Goal: Transaction & Acquisition: Purchase product/service

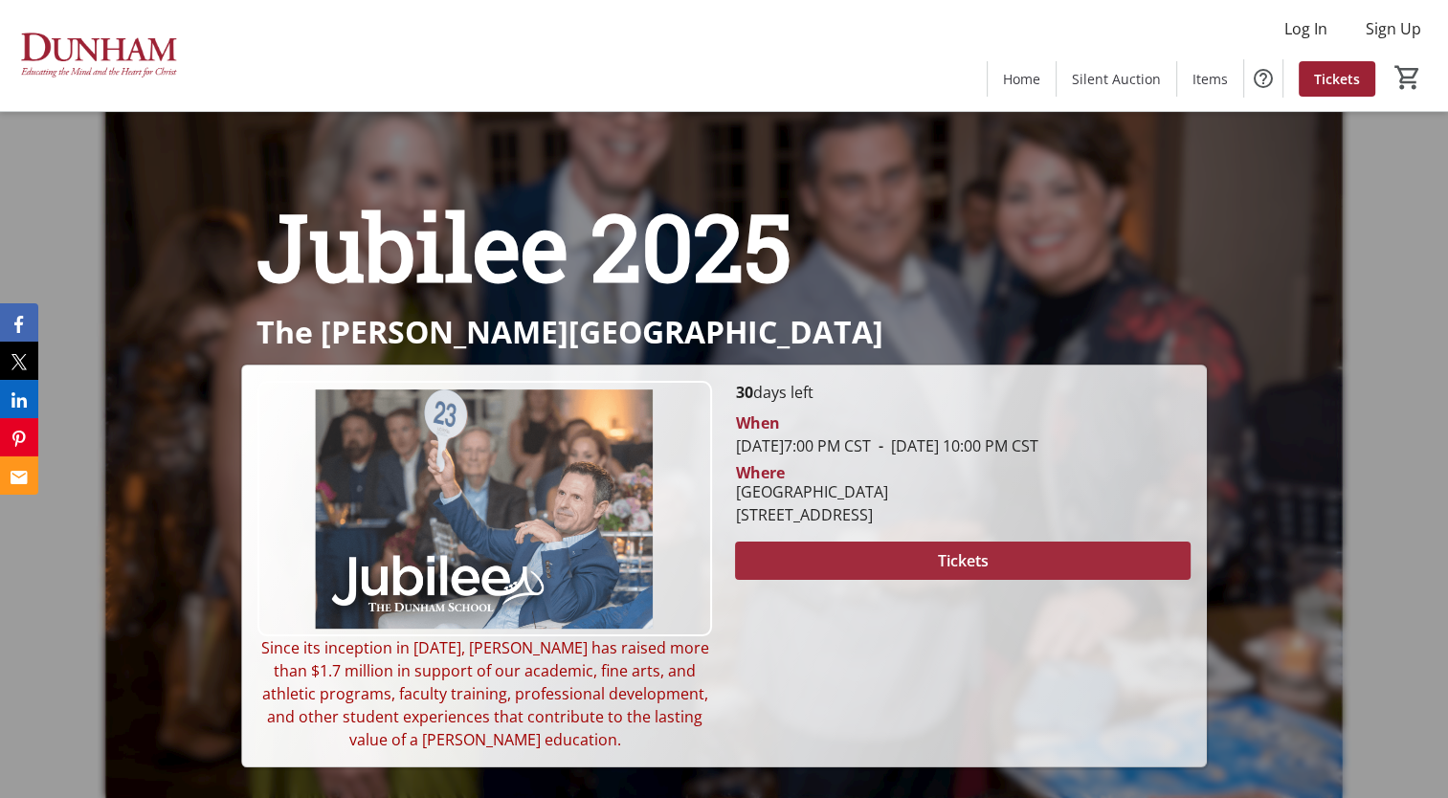
click at [905, 584] on span at bounding box center [962, 561] width 454 height 46
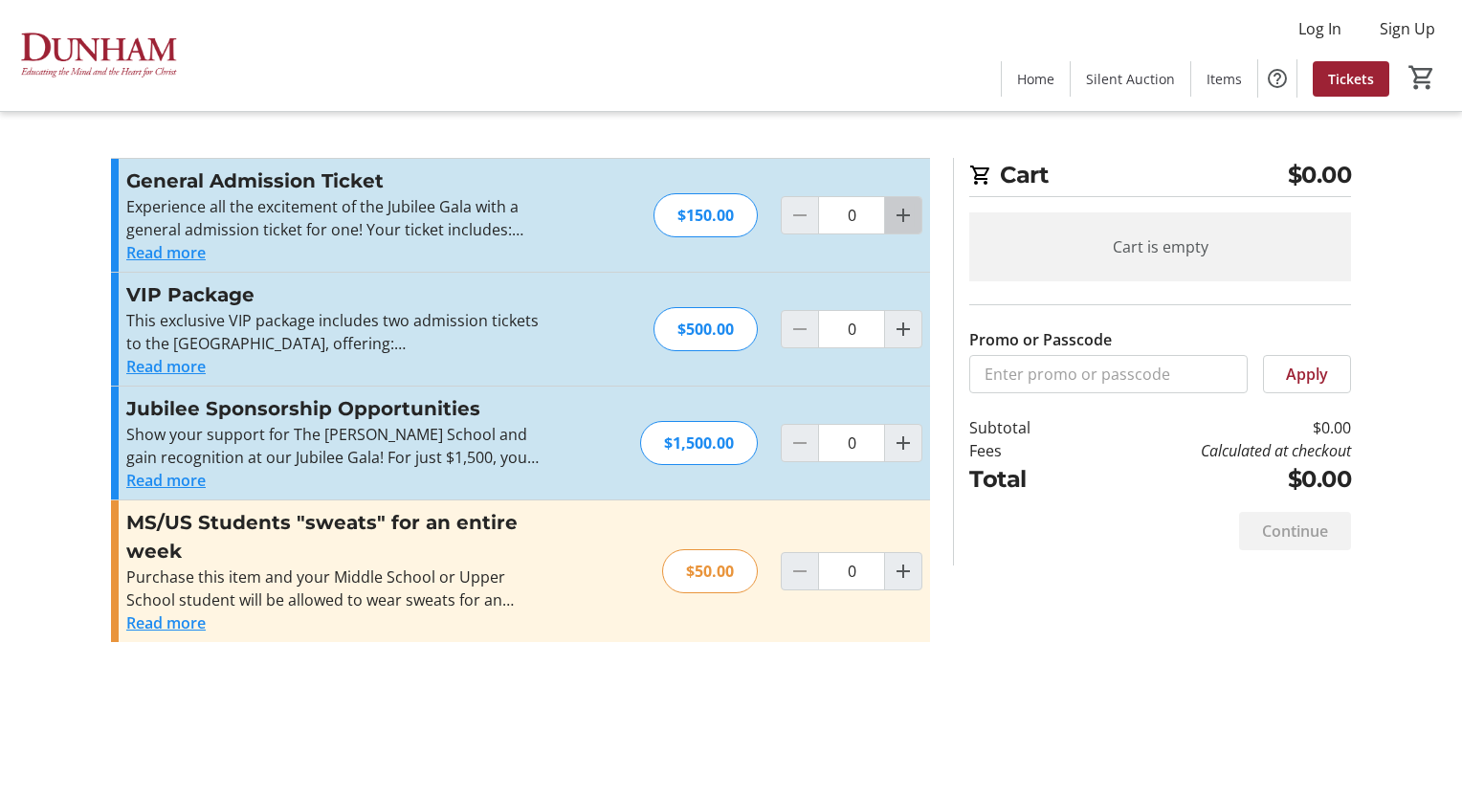
click at [900, 220] on mat-icon "Increment by one" at bounding box center [903, 215] width 23 height 23
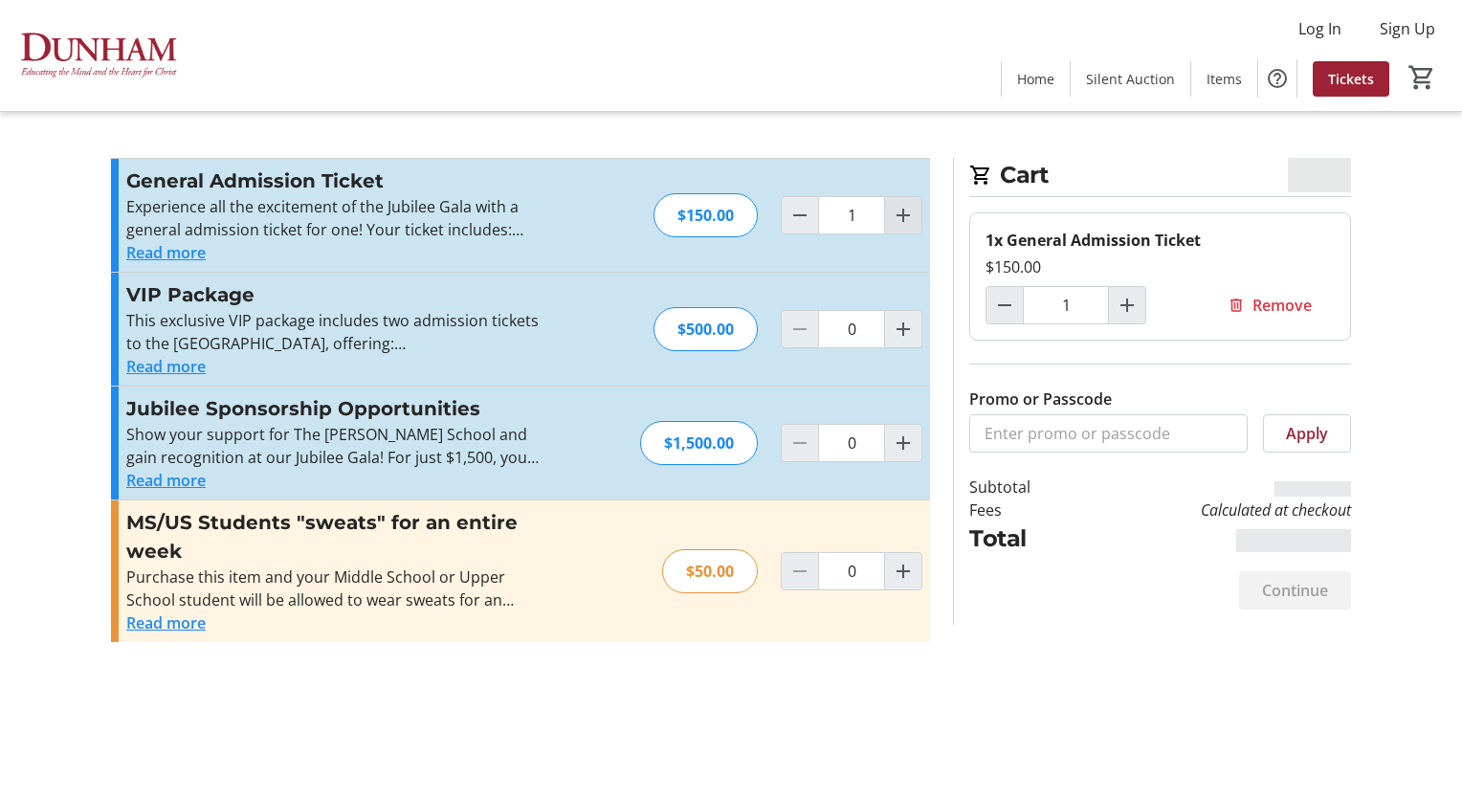
click at [900, 220] on mat-icon "Increment by one" at bounding box center [903, 215] width 23 height 23
type input "2"
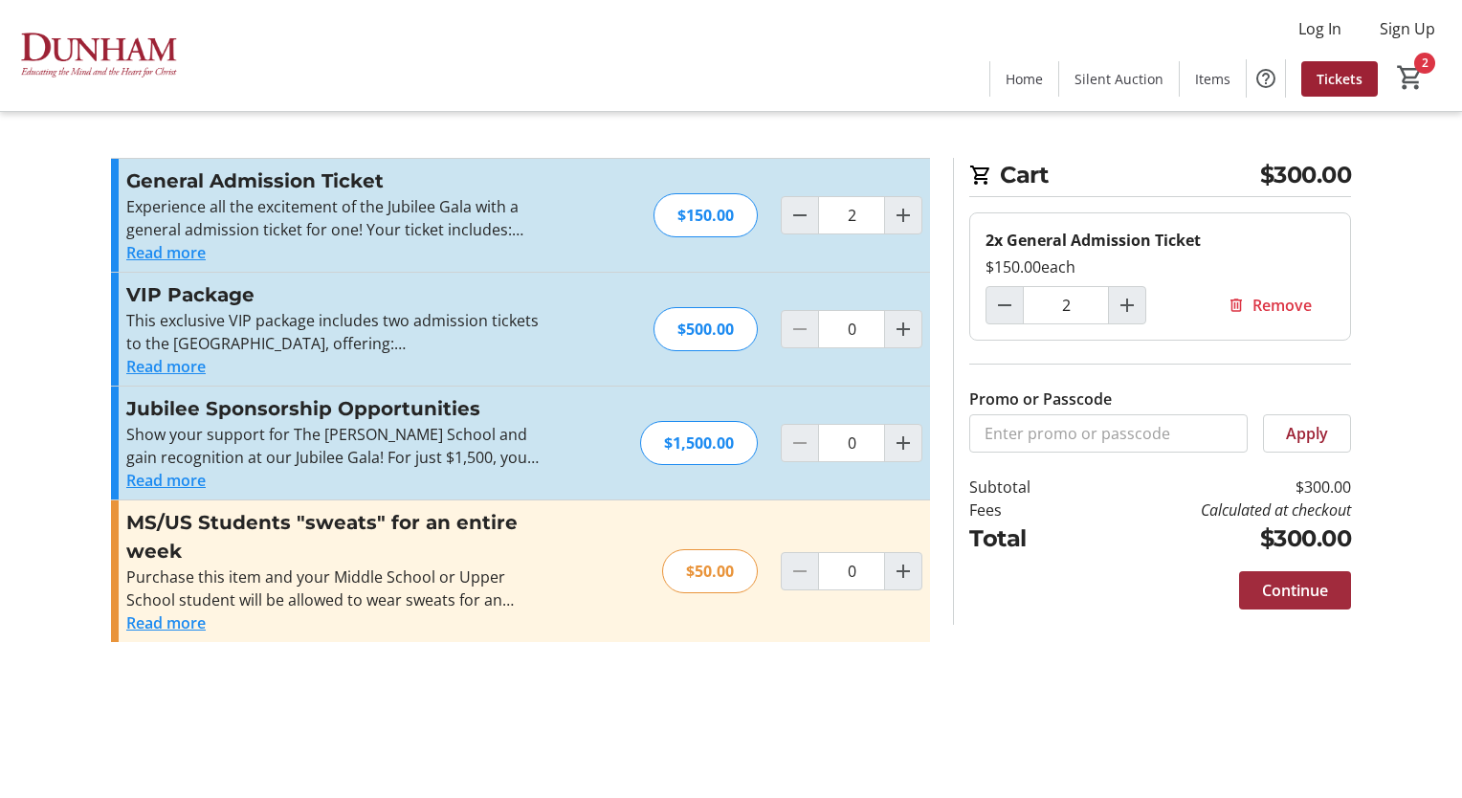
click at [1284, 597] on span "Continue" at bounding box center [1295, 590] width 66 height 23
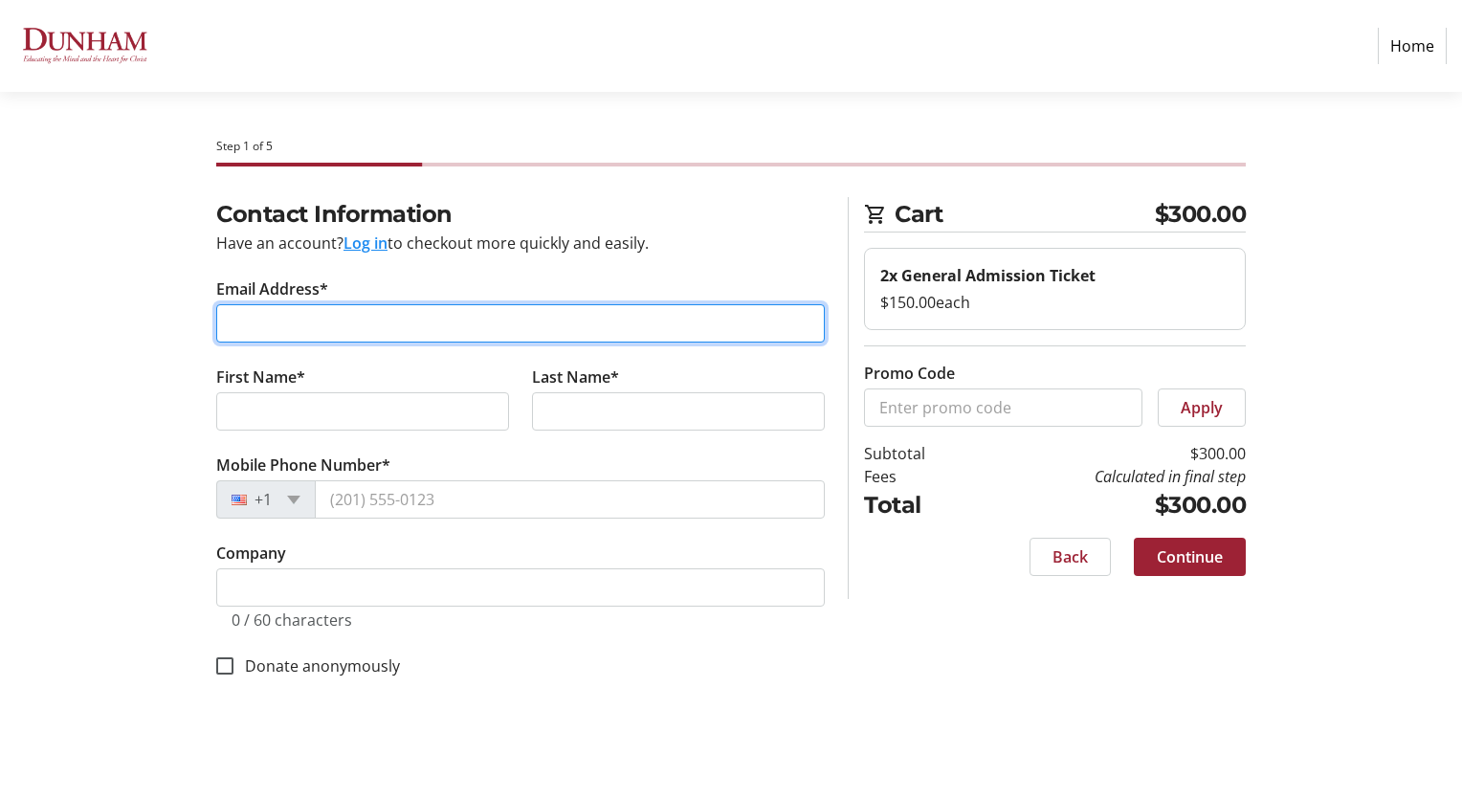
click at [296, 335] on input "Email Address*" at bounding box center [520, 323] width 609 height 38
type input "[EMAIL_ADDRESS][DOMAIN_NAME]"
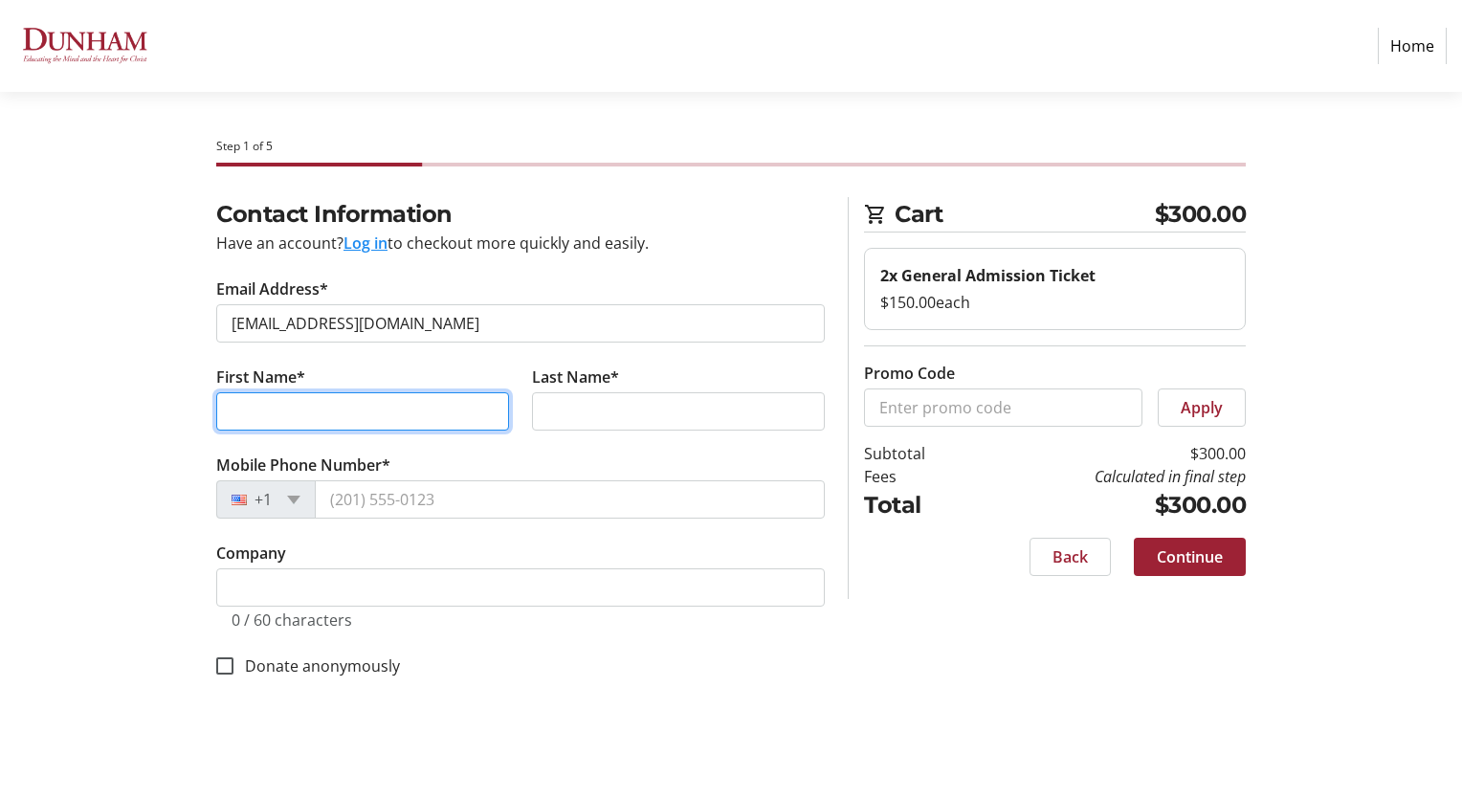
type input "[PERSON_NAME]"
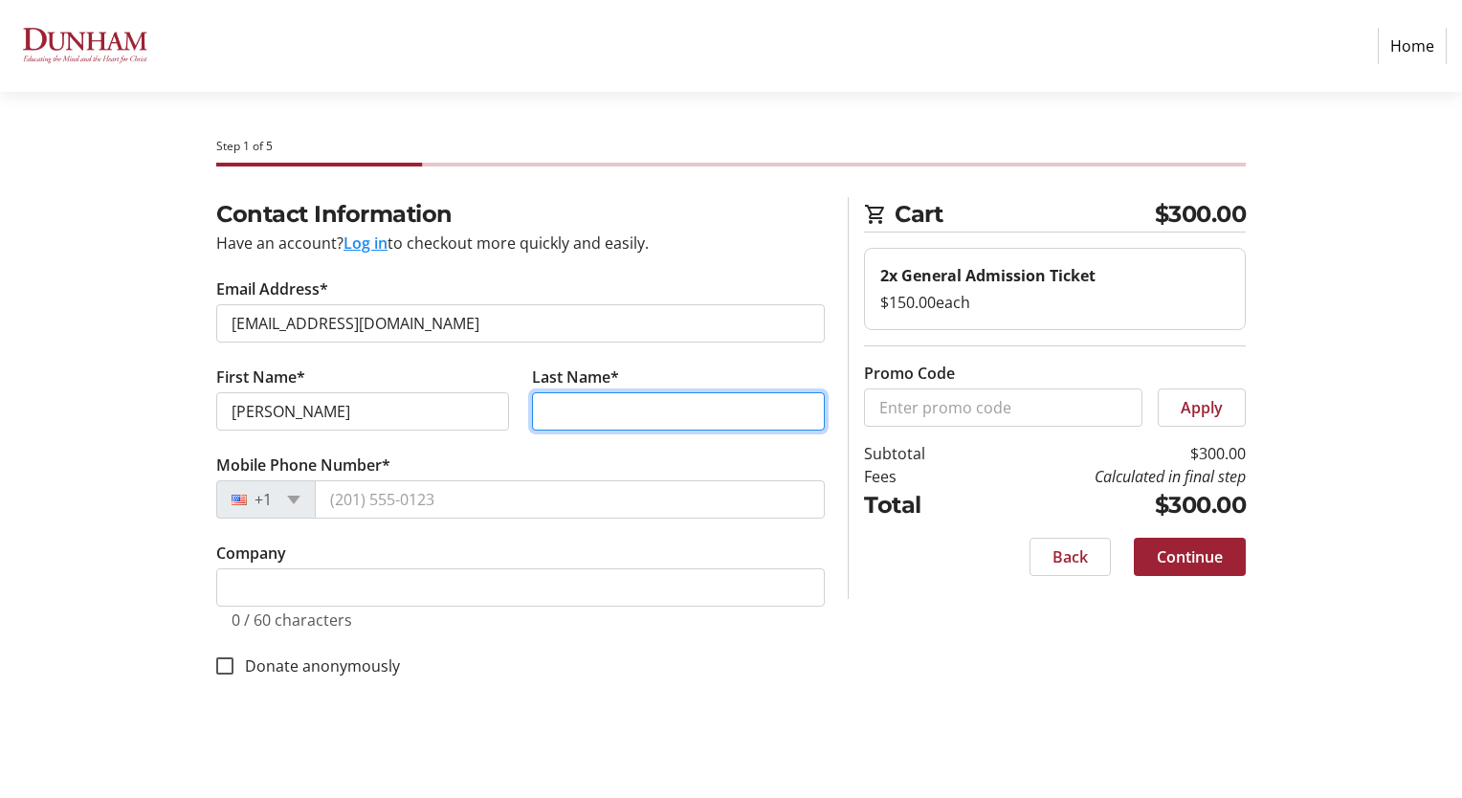
type input "[PERSON_NAME]"
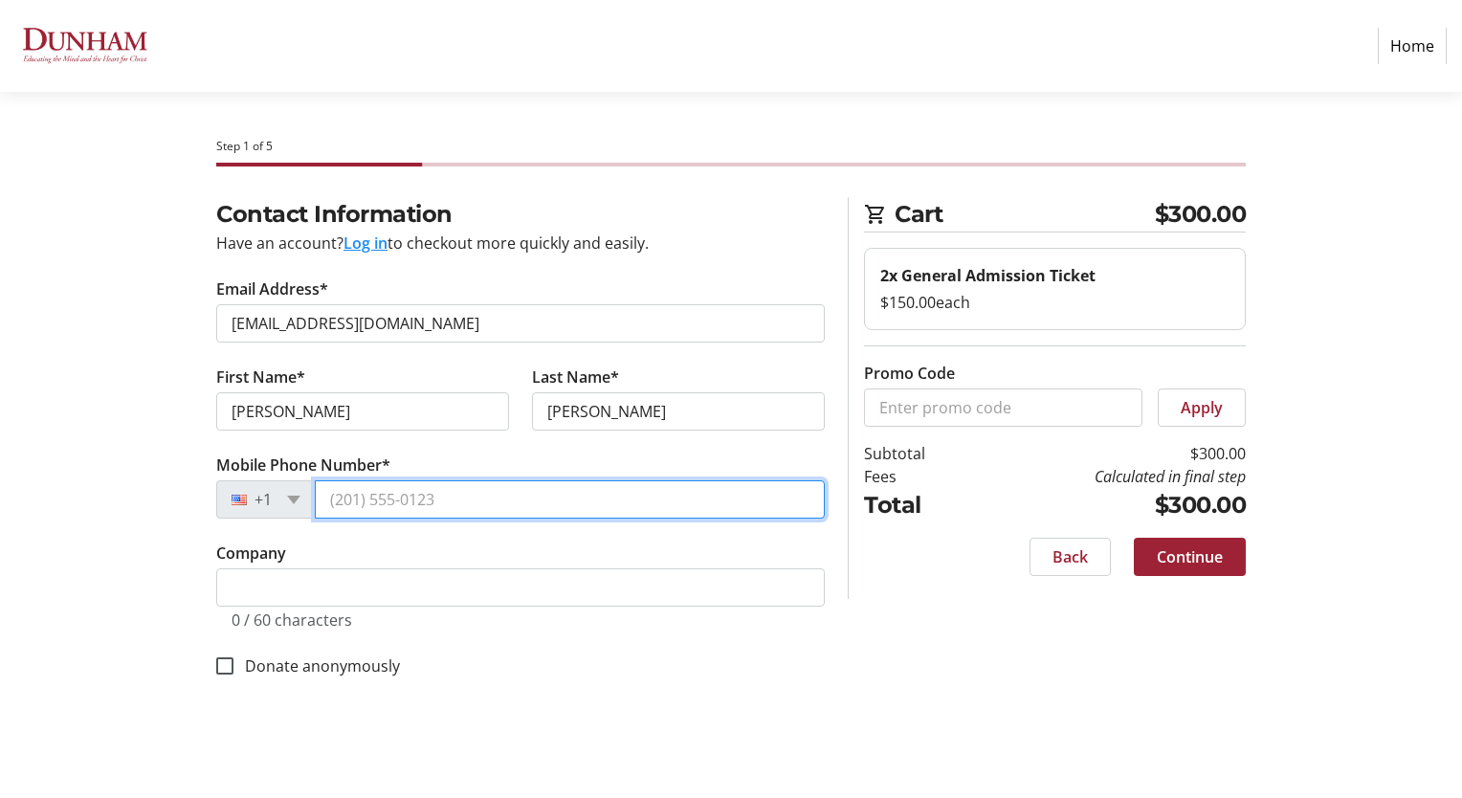
type input "[PHONE_NUMBER]"
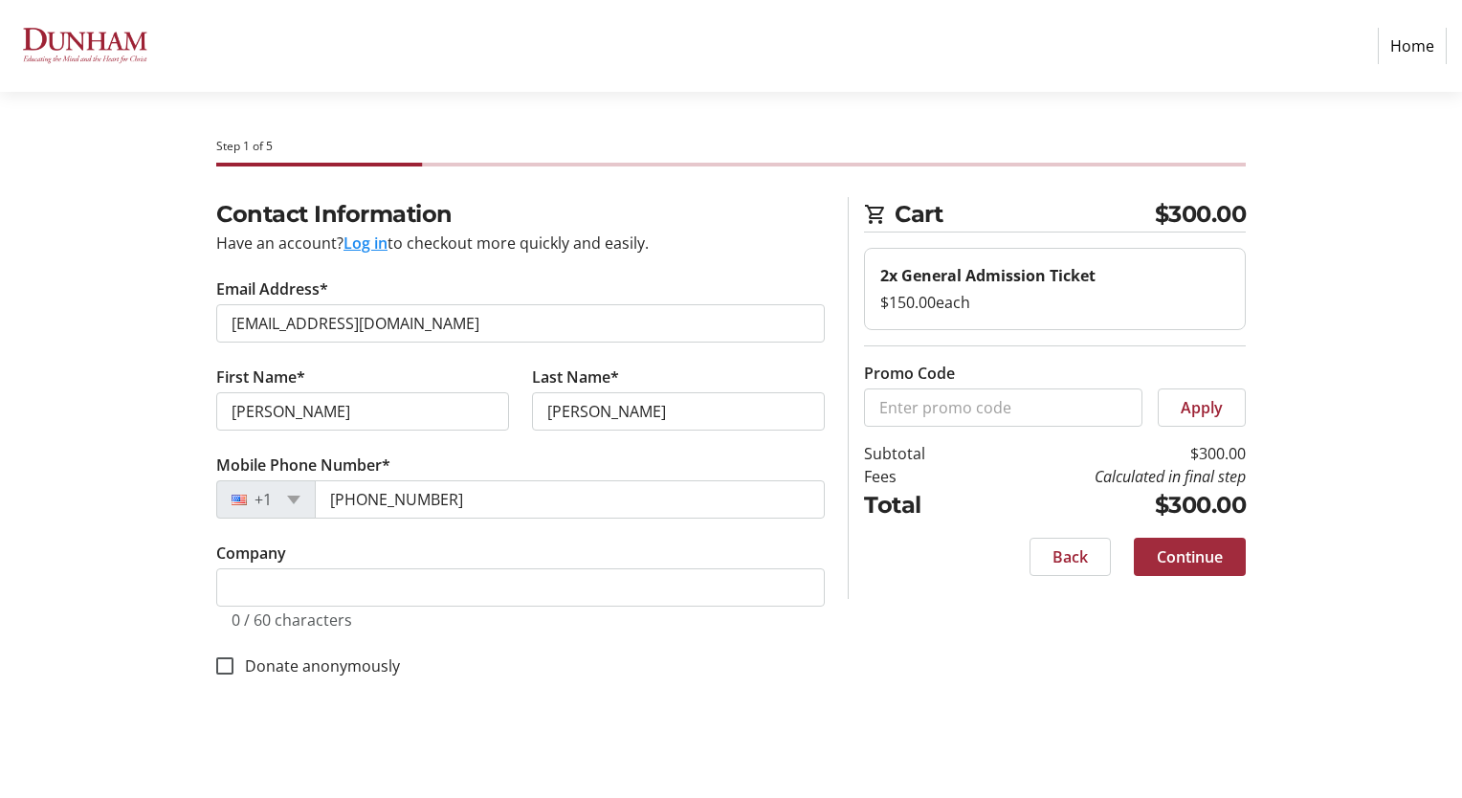
click at [1196, 572] on span at bounding box center [1190, 557] width 112 height 46
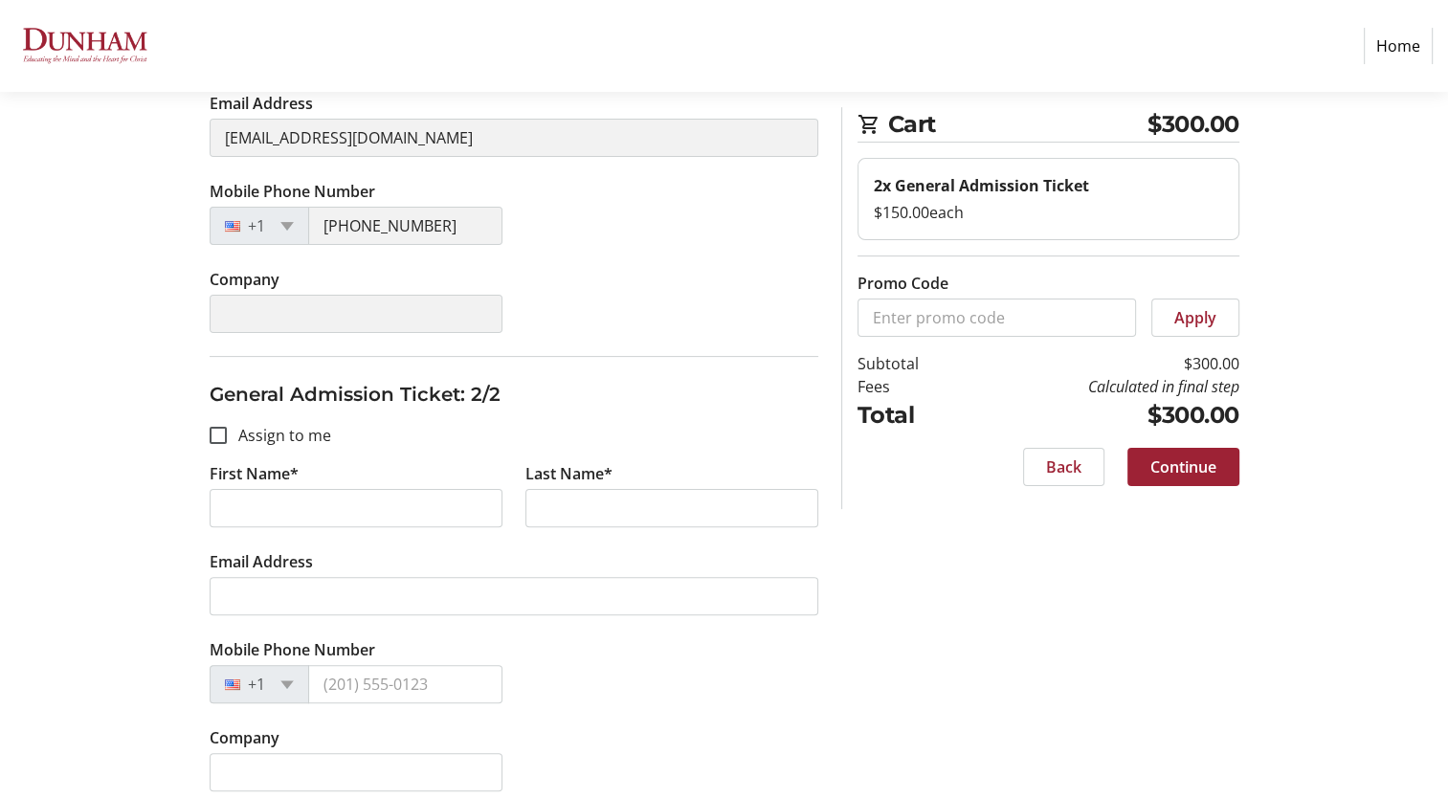
scroll to position [409, 0]
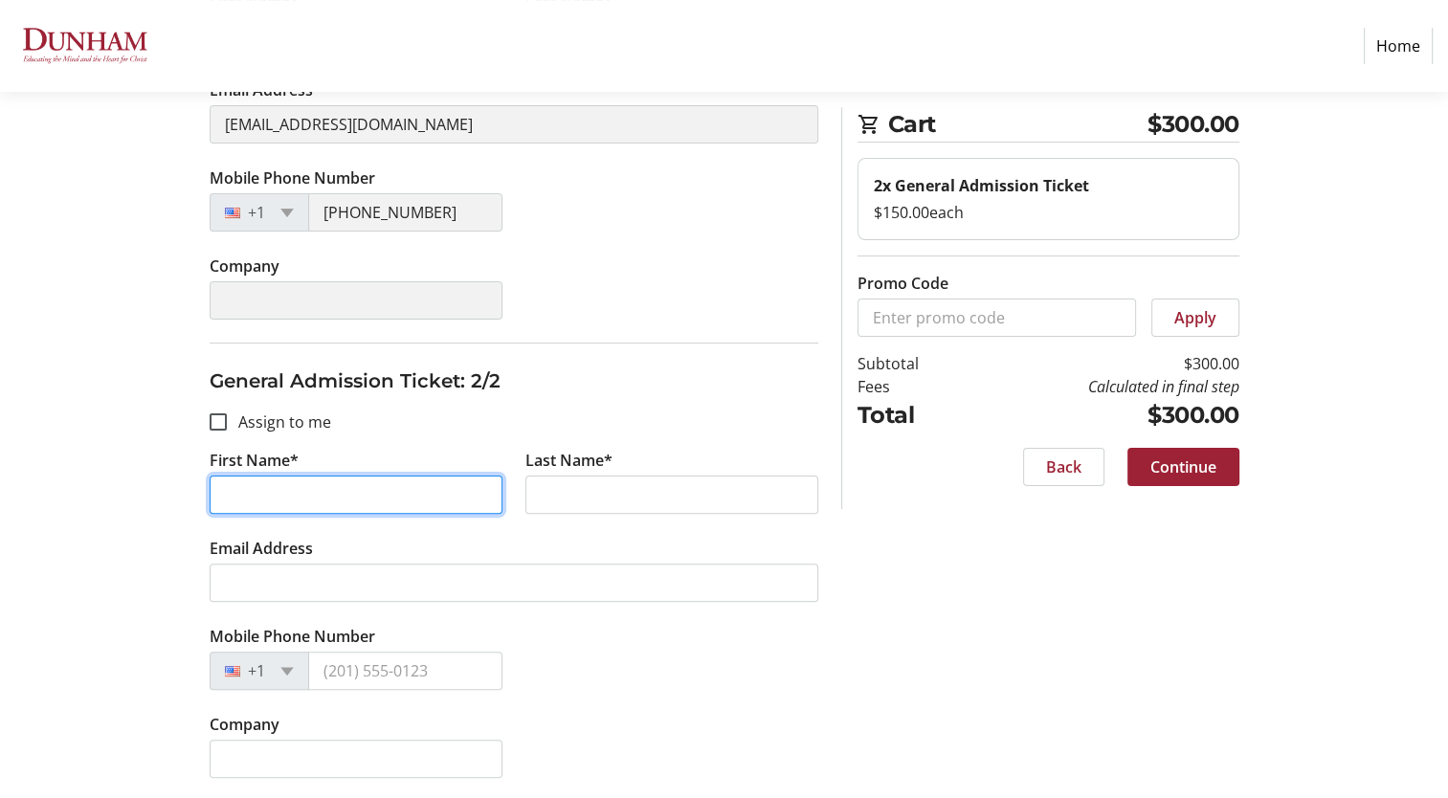
click at [351, 494] on input "First Name*" at bounding box center [356, 495] width 293 height 38
type input "[PERSON_NAME]"
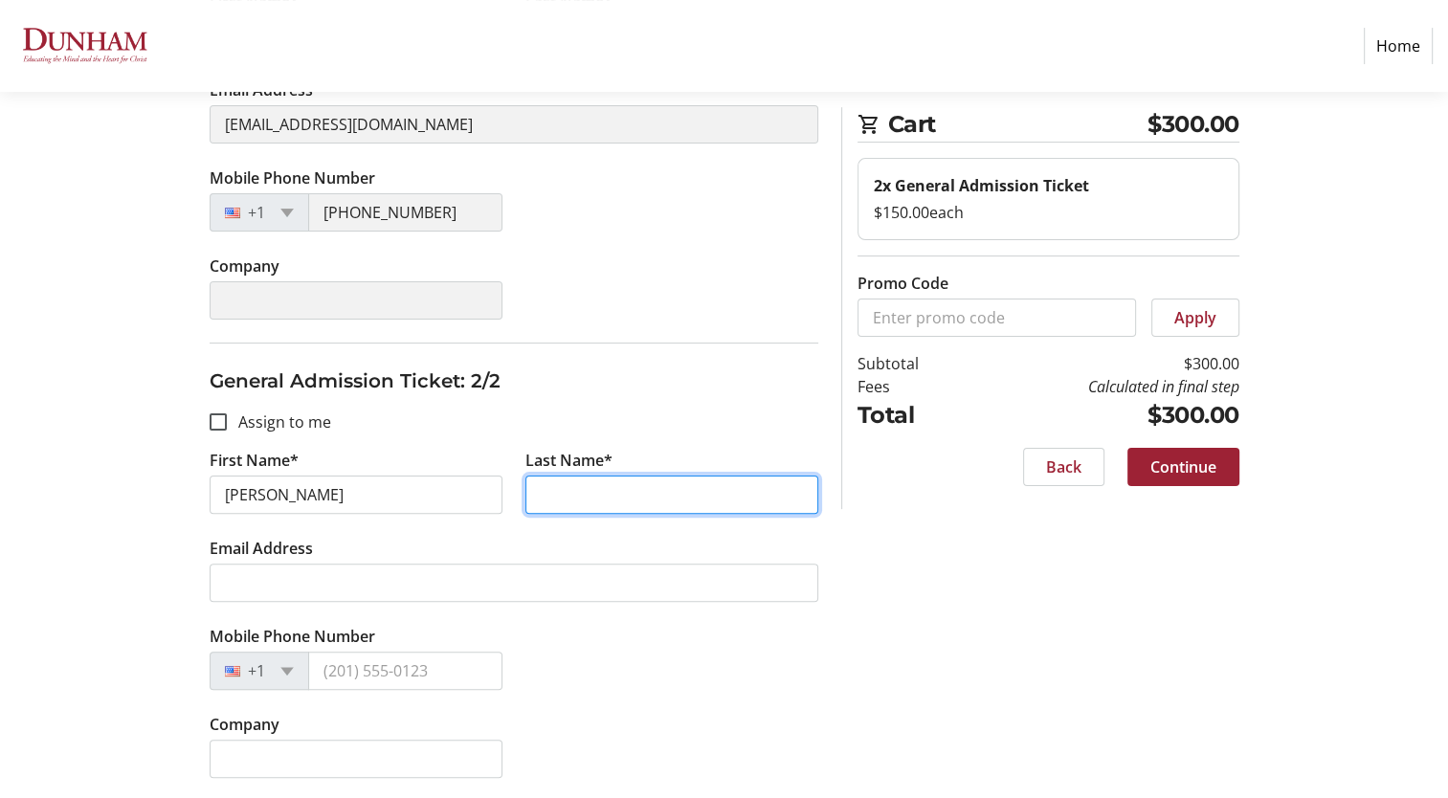
type input "[PERSON_NAME]"
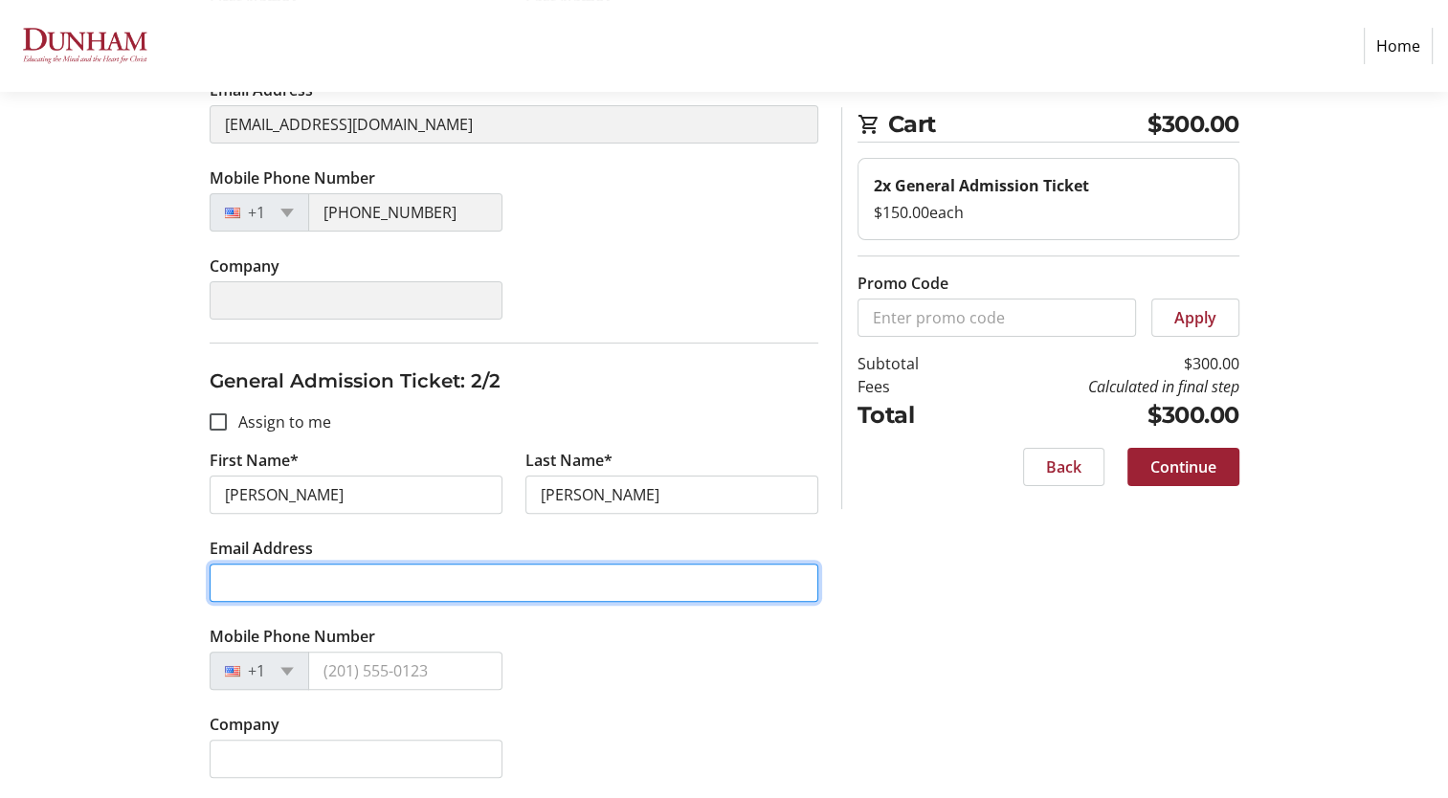
type input "[EMAIL_ADDRESS][DOMAIN_NAME]"
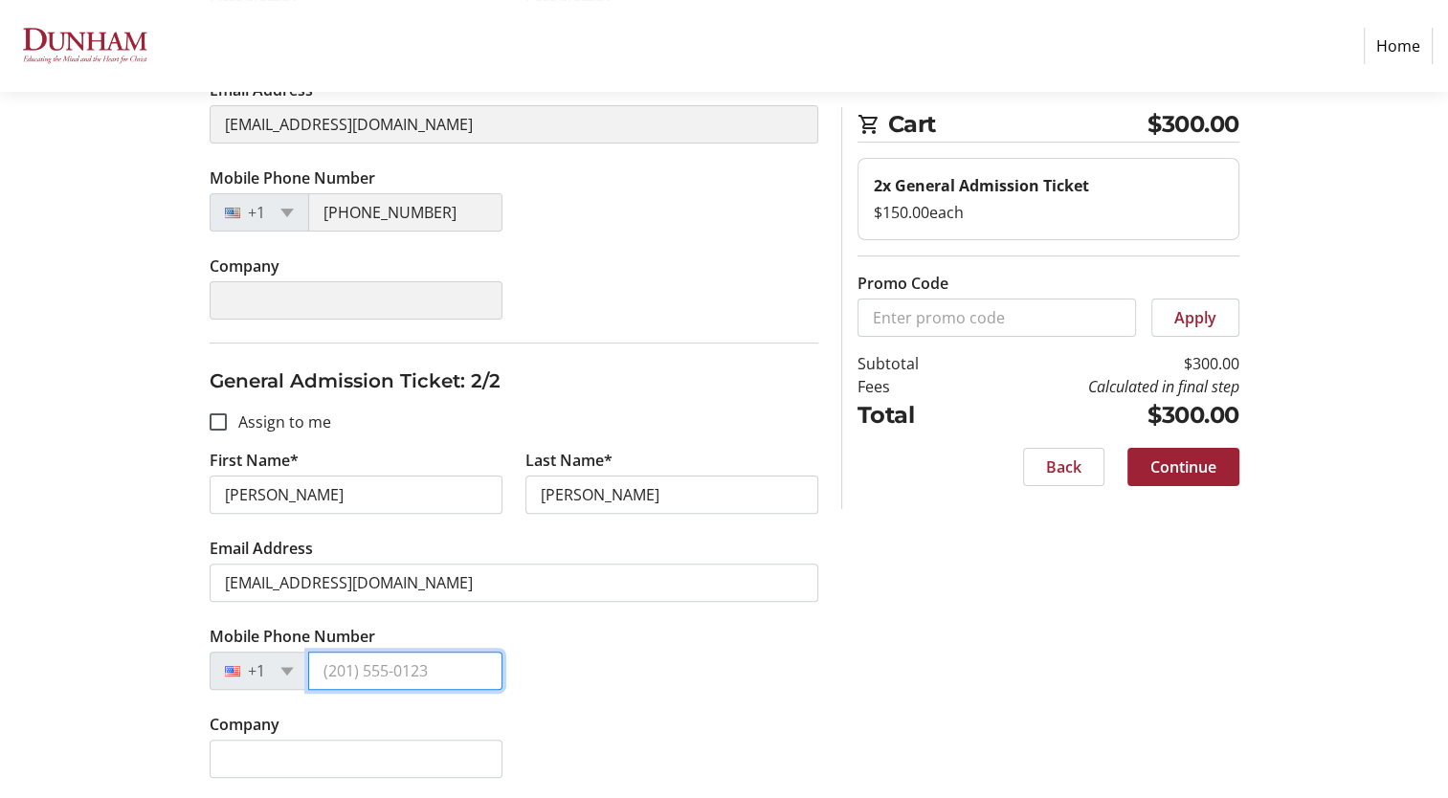
type input "[PHONE_NUMBER]"
click at [1220, 470] on span at bounding box center [1183, 467] width 112 height 46
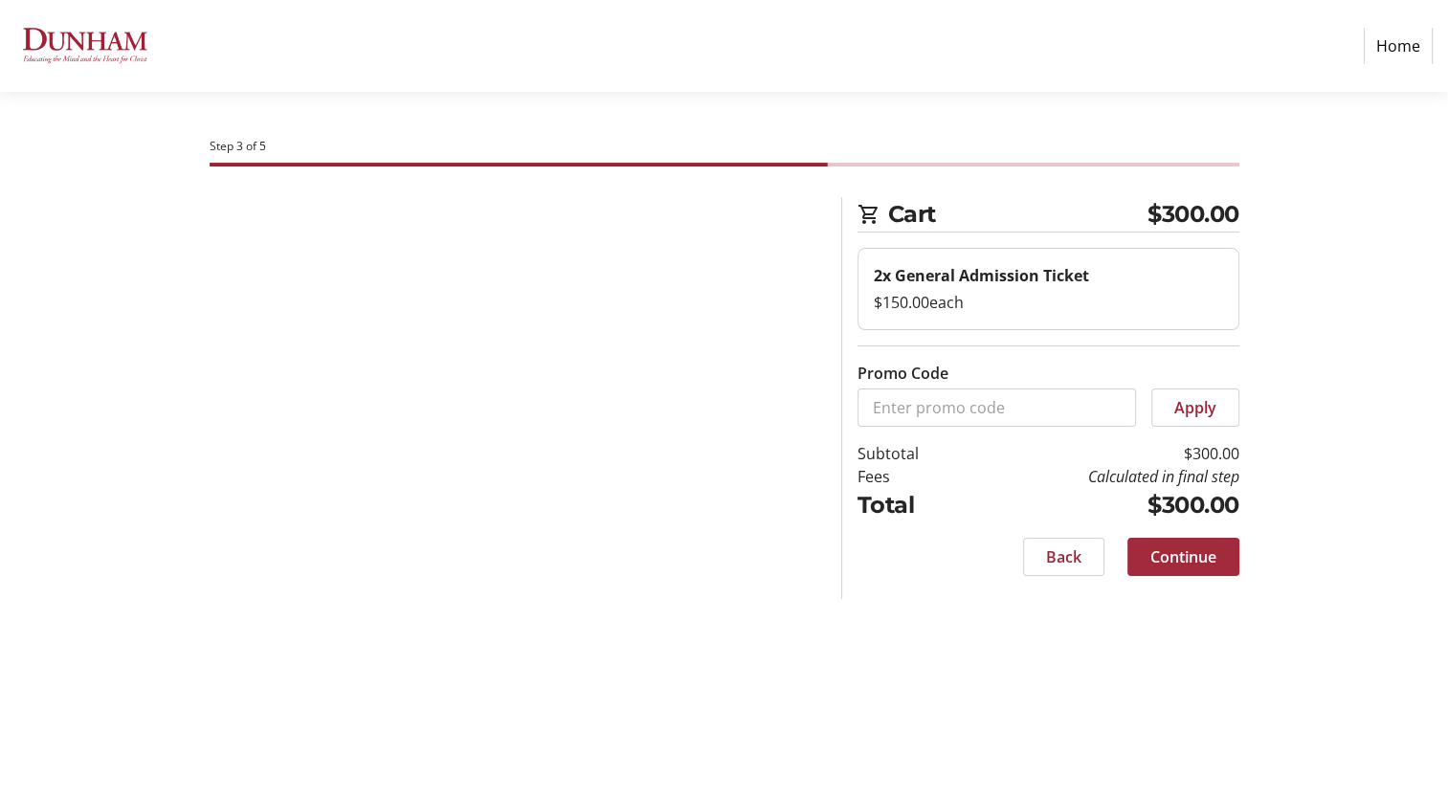
scroll to position [0, 0]
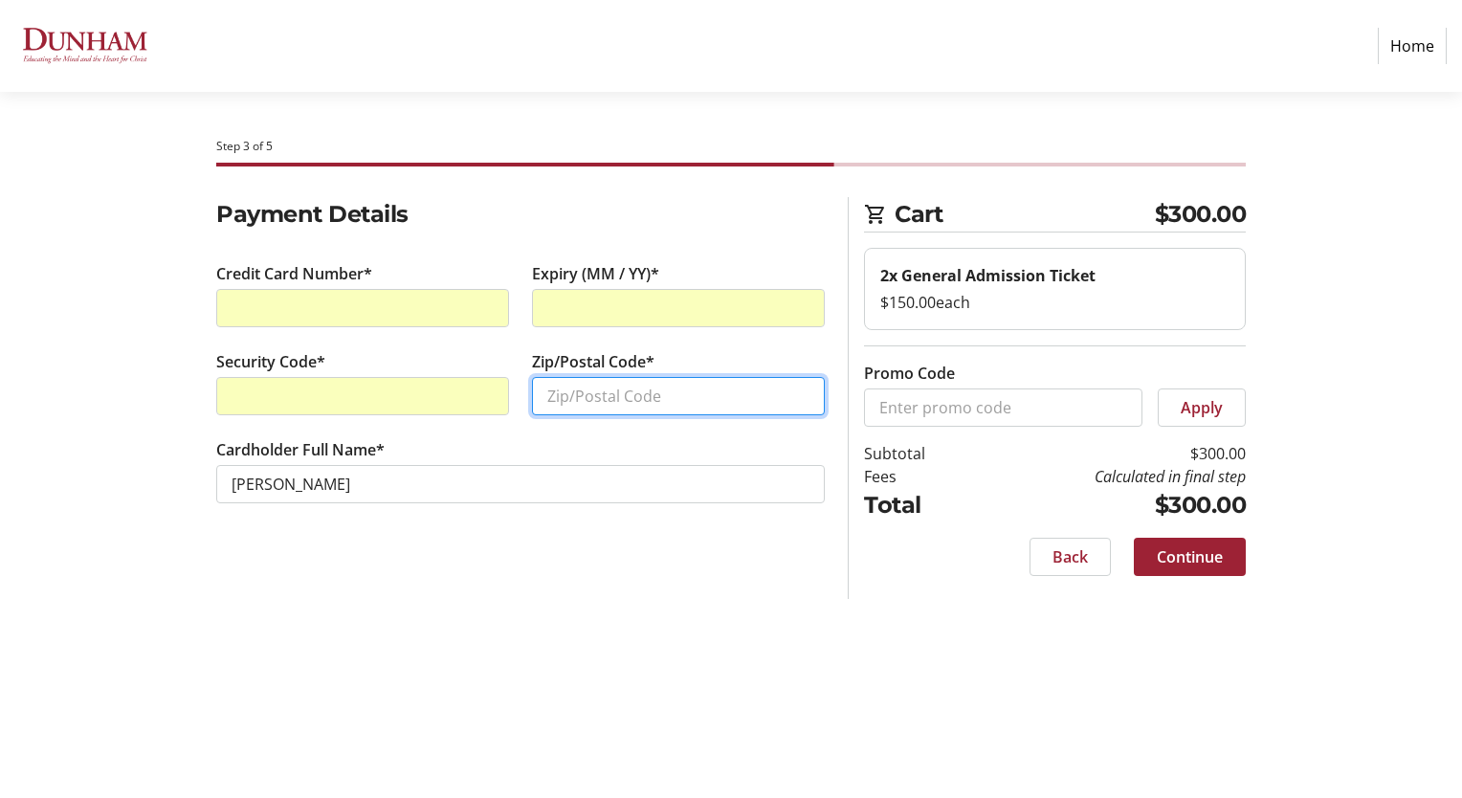
click at [557, 398] on input "Zip/Postal Code*" at bounding box center [678, 396] width 293 height 38
type input "70810"
click at [1152, 564] on span at bounding box center [1190, 557] width 112 height 46
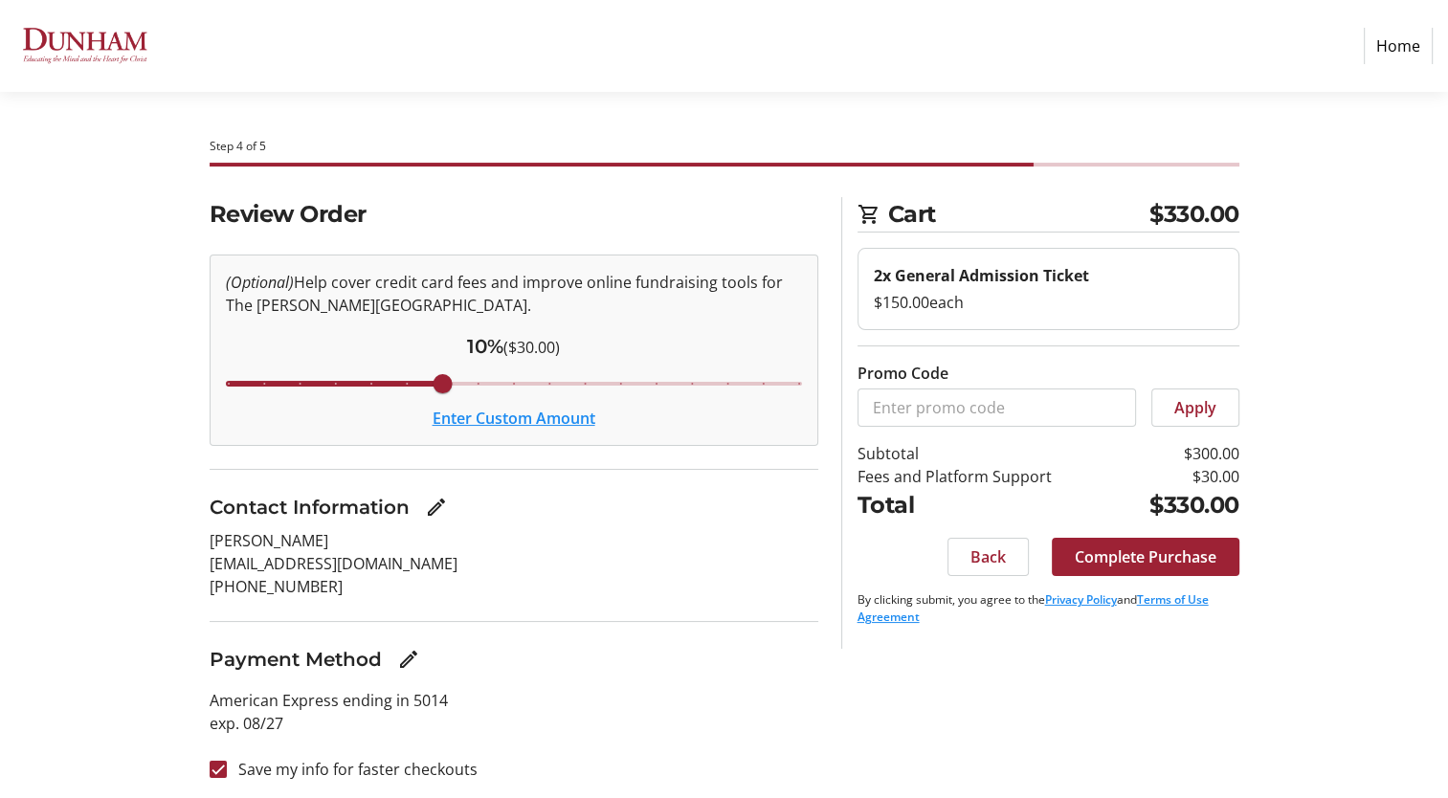
scroll to position [4, 0]
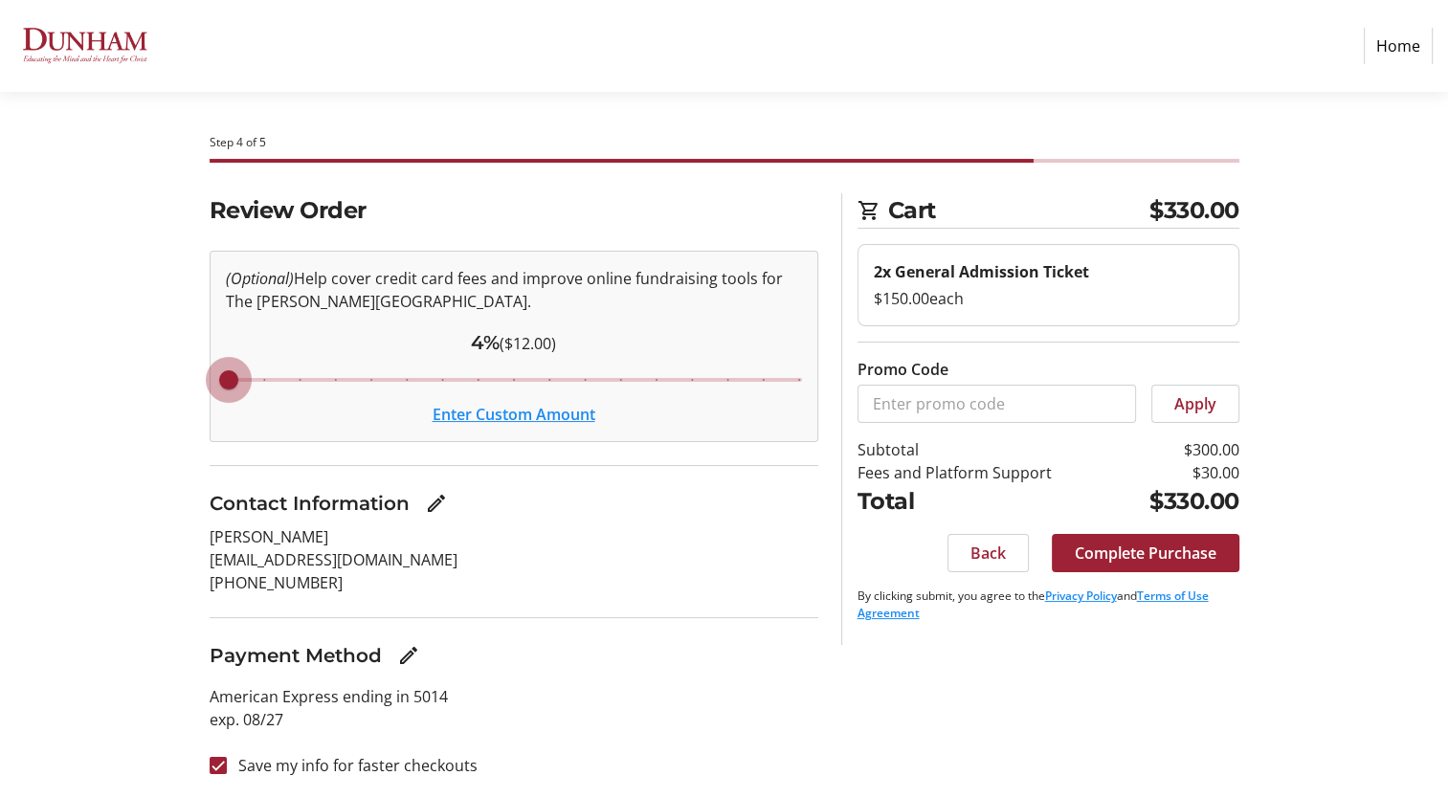
drag, startPoint x: 446, startPoint y: 373, endPoint x: 180, endPoint y: 380, distance: 266.1
click at [206, 380] on input "Cover fees percentage" at bounding box center [514, 380] width 616 height 42
drag, startPoint x: 226, startPoint y: 381, endPoint x: 425, endPoint y: 426, distance: 204.0
type input "10"
click at [425, 401] on input "Cover fees percentage" at bounding box center [514, 380] width 616 height 42
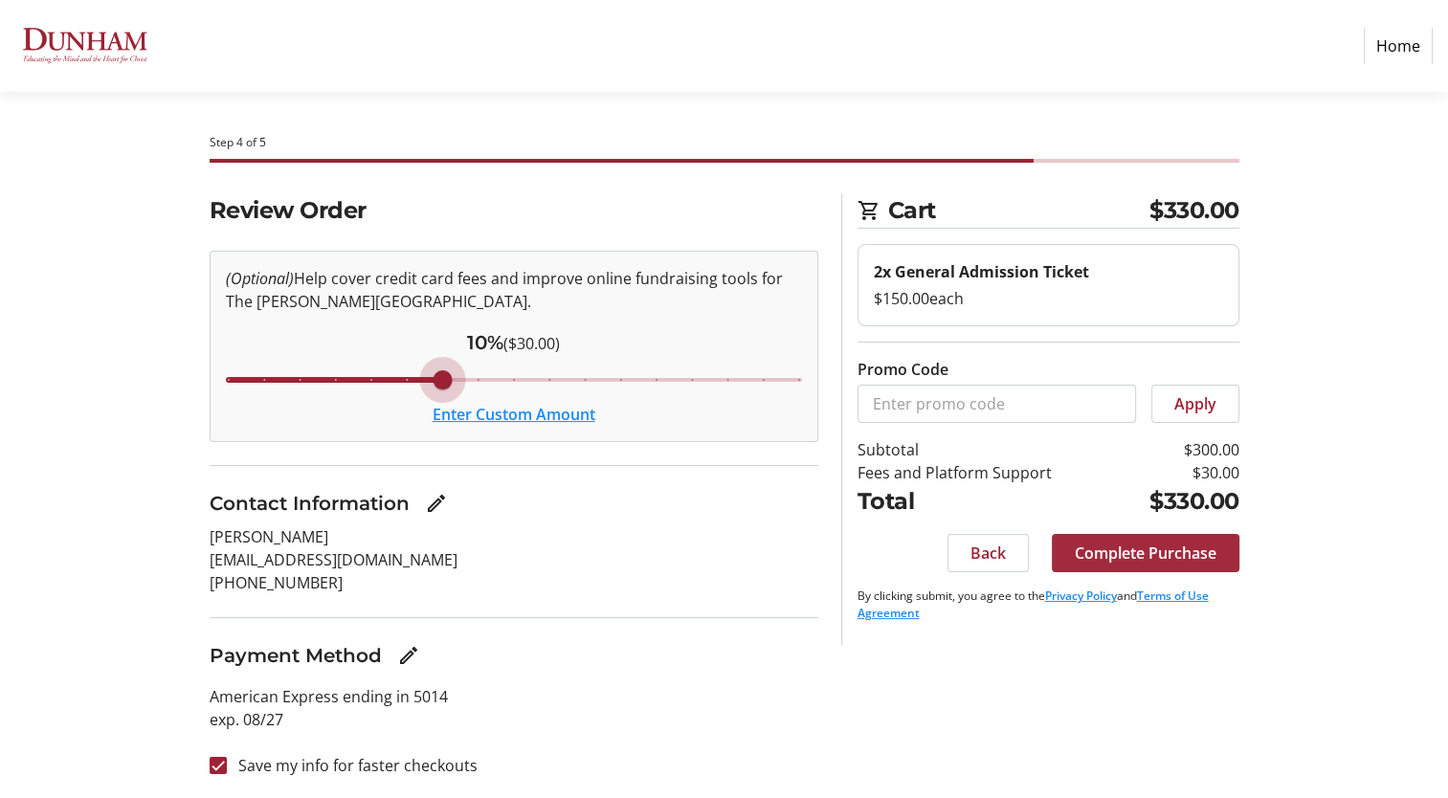
click at [1204, 548] on span "Complete Purchase" at bounding box center [1145, 553] width 142 height 23
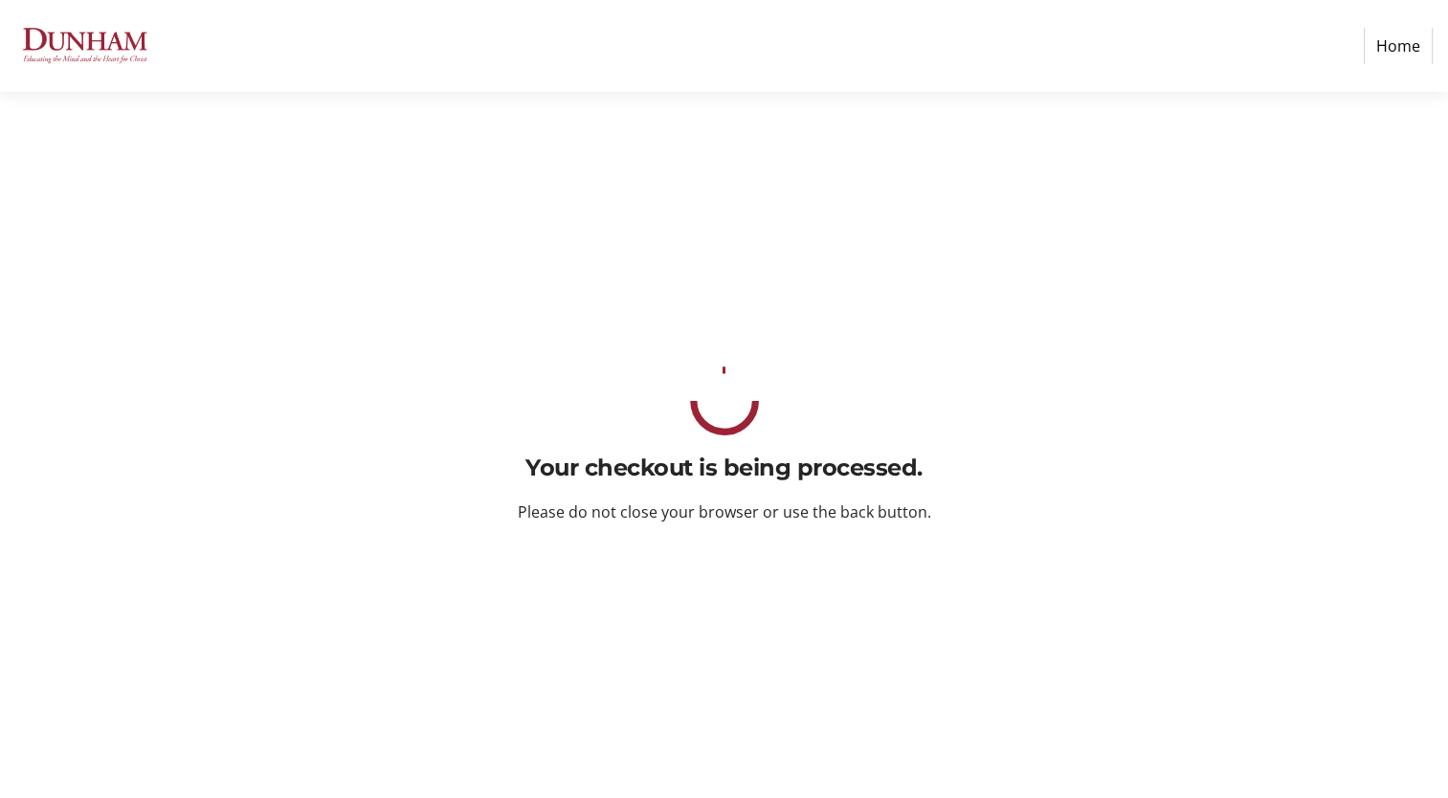
scroll to position [0, 0]
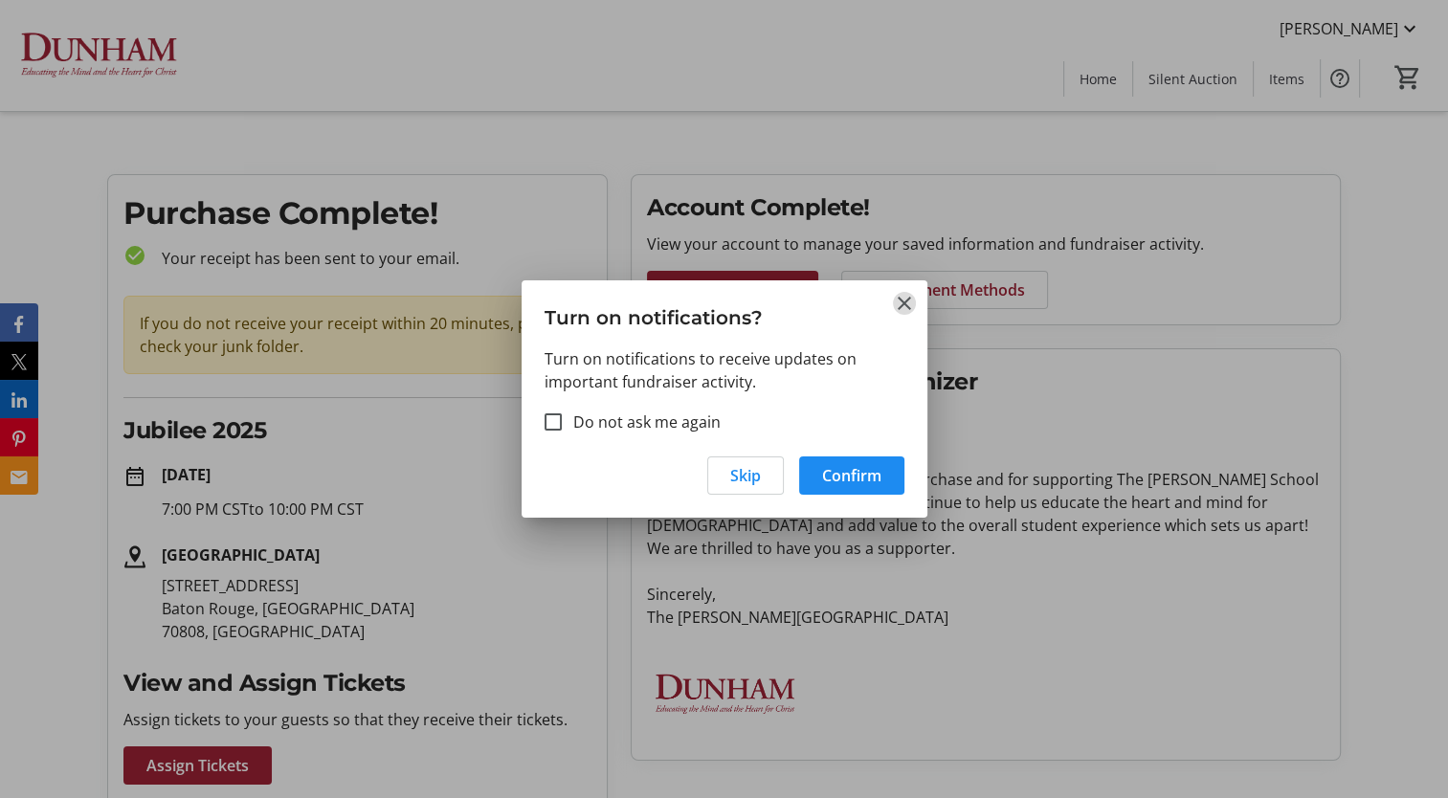
click at [899, 297] on mat-icon "Close" at bounding box center [904, 303] width 23 height 23
